Goal: Task Accomplishment & Management: Complete application form

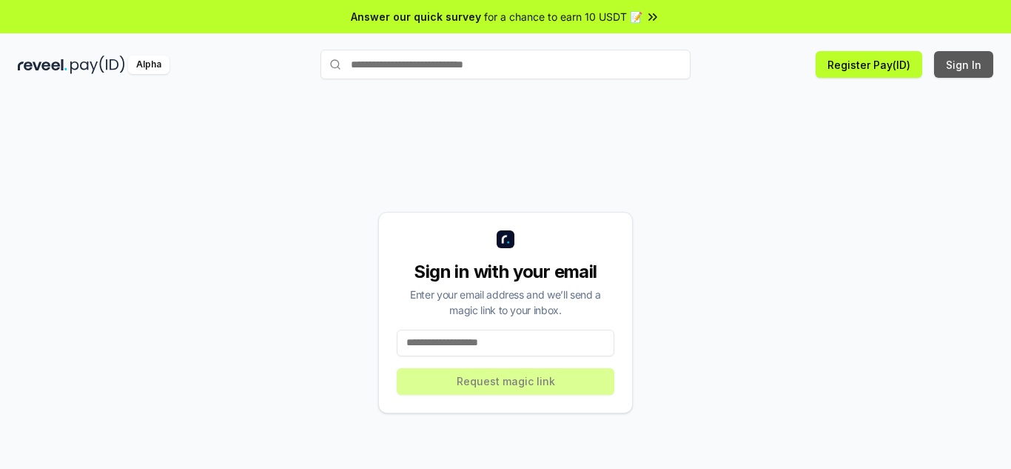
click at [974, 71] on button "Sign In" at bounding box center [963, 64] width 59 height 27
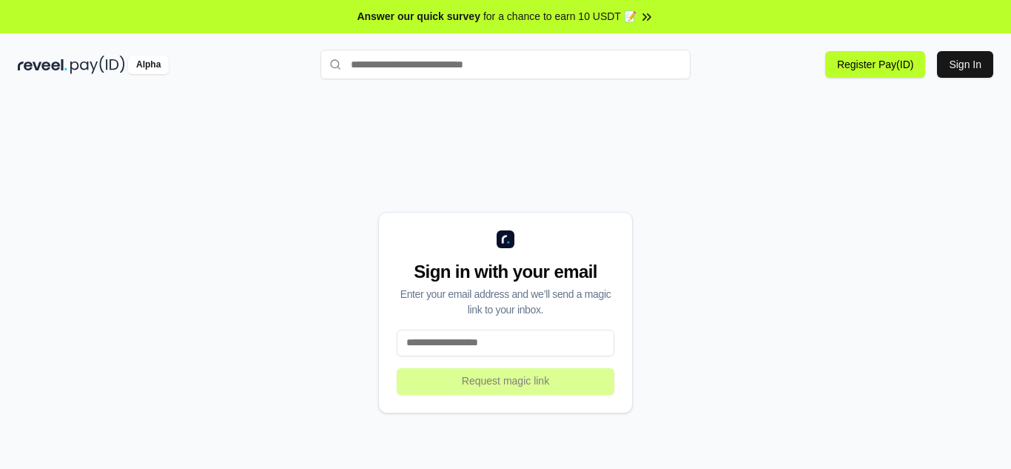
click at [477, 340] on input at bounding box center [506, 342] width 218 height 27
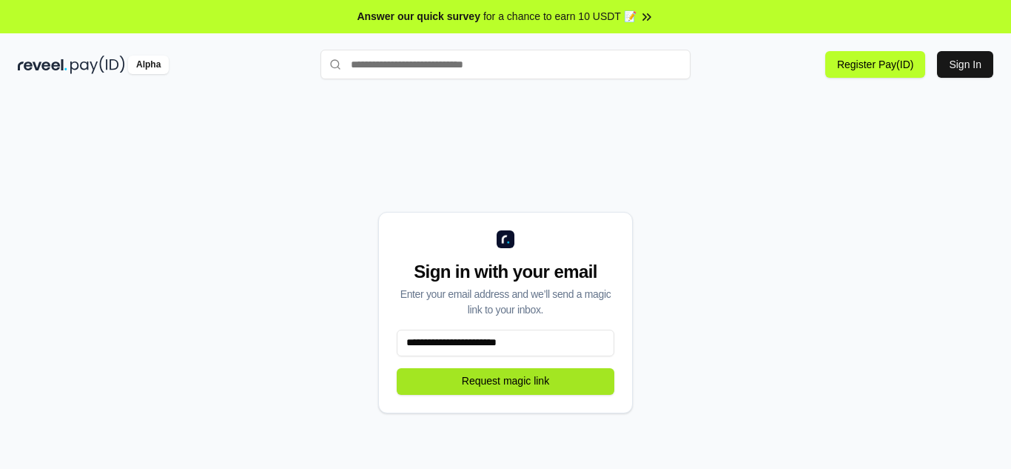
type input "**********"
click at [531, 380] on button "Request magic link" at bounding box center [506, 381] width 218 height 27
